Goal: Task Accomplishment & Management: Manage account settings

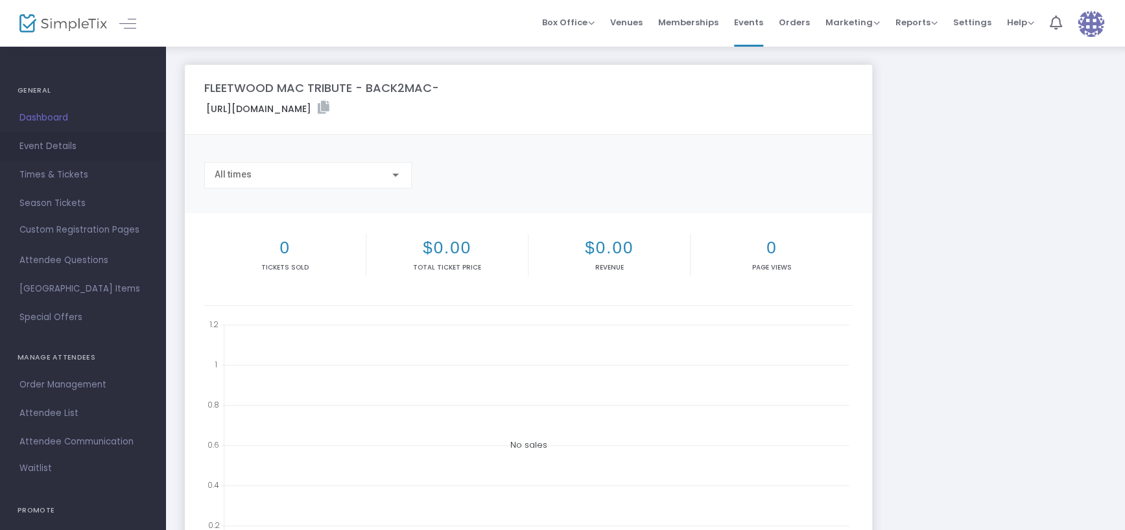
click at [56, 149] on span "Event Details" at bounding box center [82, 146] width 126 height 17
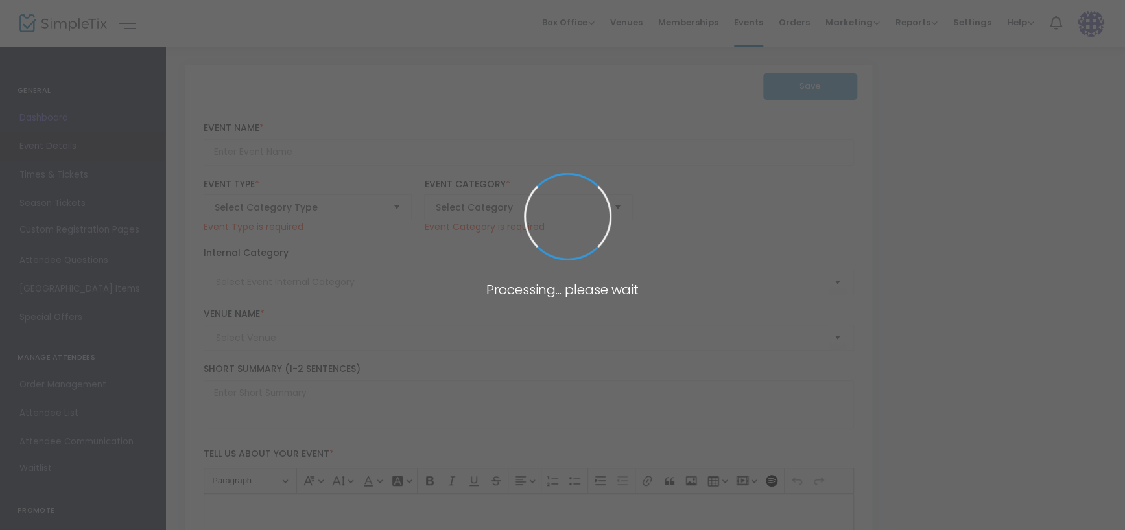
type input "FLEETWOOD MAC TRIBUTE - BACK2MAC-"
type textarea "Back 2 Mac's 40+ song list spans all the hits of the chart-topping [PERSON_NAME…"
type input "6.000 %"
type input "Buy Tickets"
type input "The [PERSON_NAME] Playhouse (The [PERSON_NAME] Playhouse 2026)"
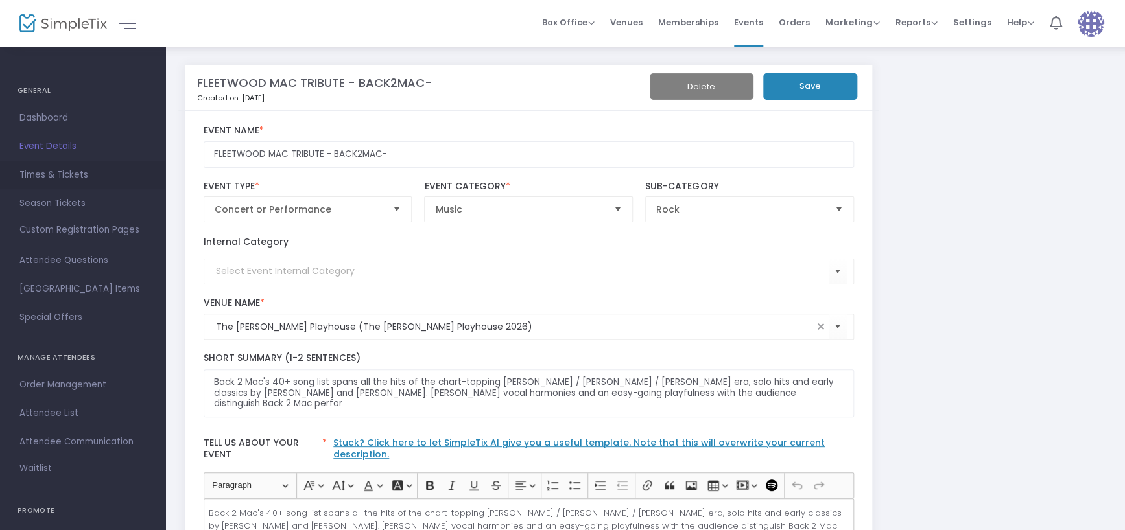
click at [60, 172] on span "Times & Tickets" at bounding box center [82, 175] width 126 height 17
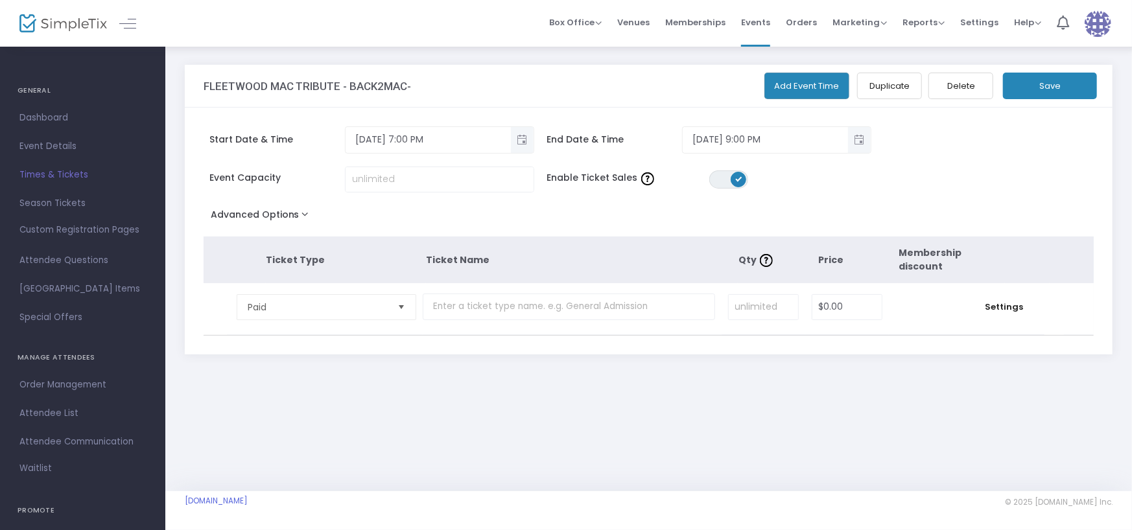
click at [966, 88] on button "Delete" at bounding box center [961, 86] width 65 height 27
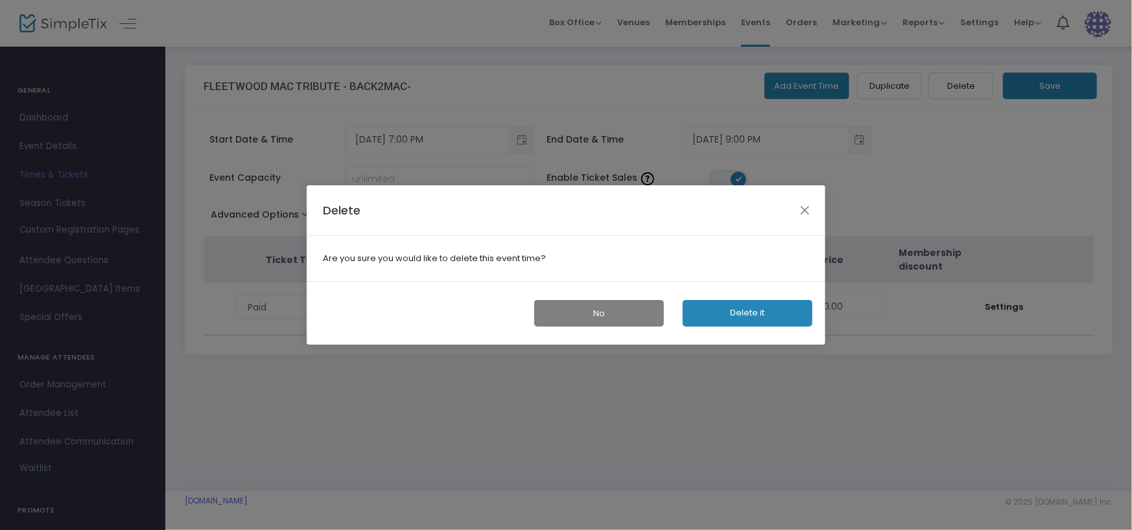
click at [744, 311] on button "Delete it" at bounding box center [748, 313] width 130 height 27
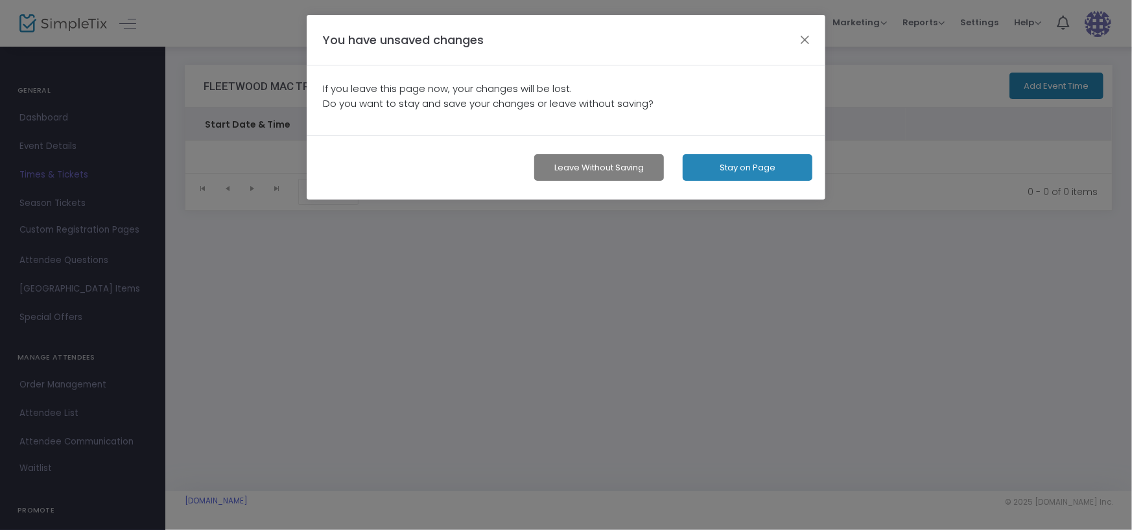
click at [619, 165] on button "Leave without Saving" at bounding box center [599, 167] width 130 height 27
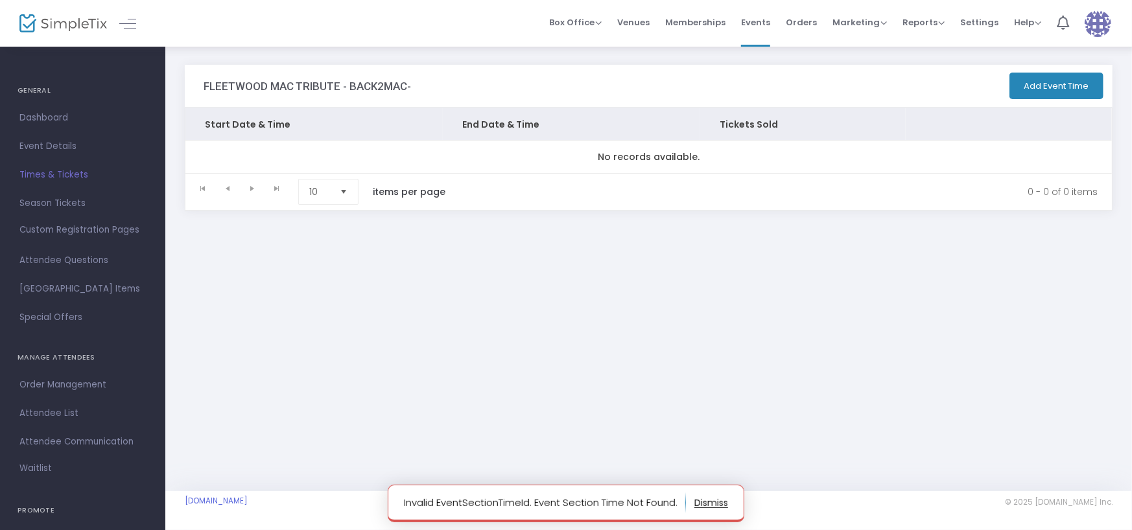
click at [84, 25] on img at bounding box center [63, 23] width 88 height 19
